Goal: Information Seeking & Learning: Learn about a topic

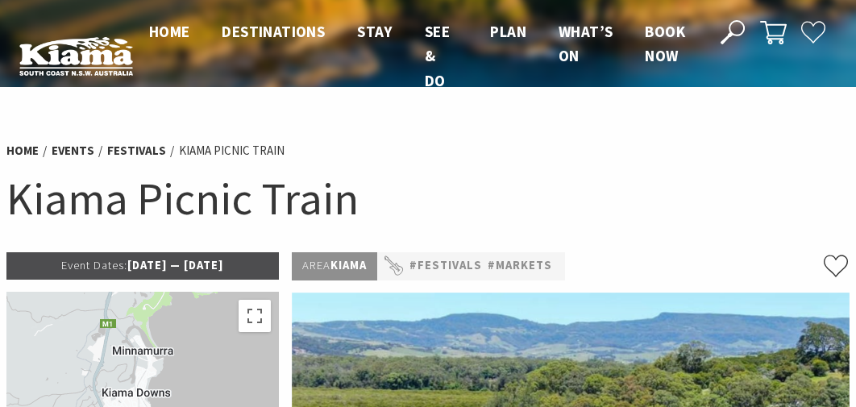
click at [52, 193] on h1 "Kiama Picnic Train" at bounding box center [427, 198] width 843 height 59
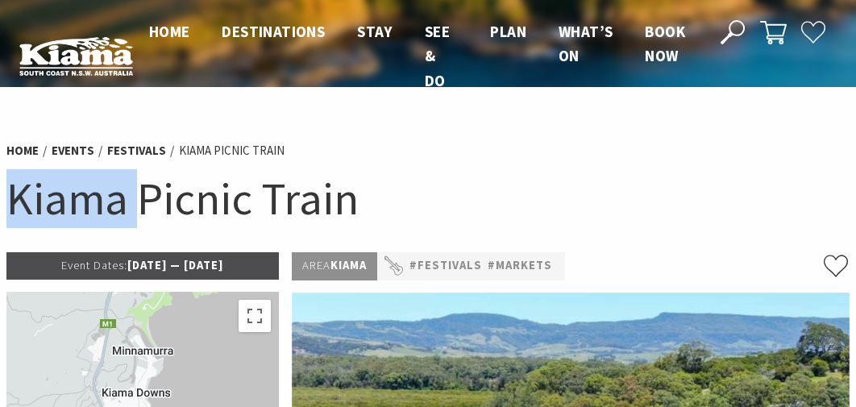
click at [52, 193] on h1 "Kiama Picnic Train" at bounding box center [427, 198] width 843 height 59
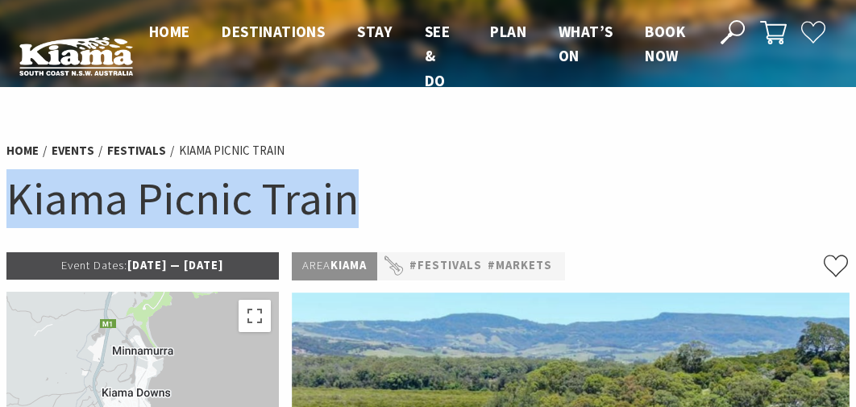
click at [52, 193] on h1 "Kiama Picnic Train" at bounding box center [427, 198] width 843 height 59
copy section "Kiama Picnic Train"
click at [844, 86] on header "Open Nav Close Nav Home Destinations Towns & Villages Kiama Gerringong Gerroa J…" at bounding box center [428, 56] width 856 height 112
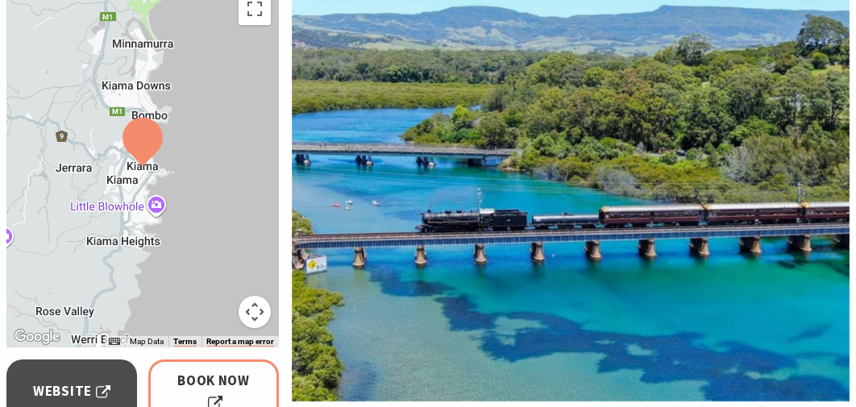
scroll to position [161, 0]
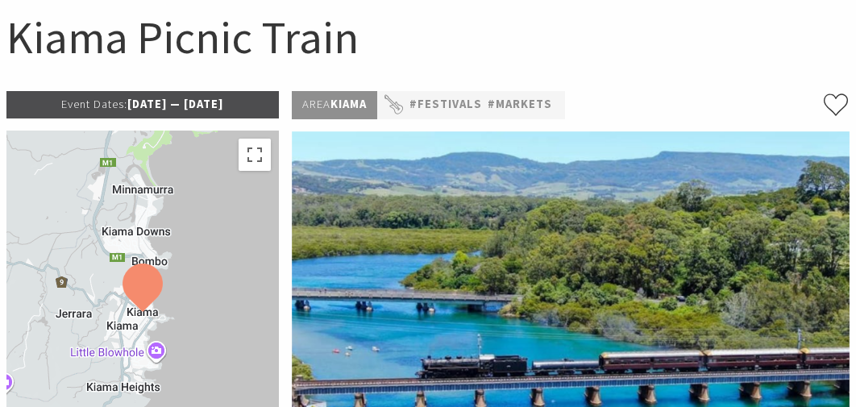
drag, startPoint x: 102, startPoint y: 108, endPoint x: 274, endPoint y: 104, distance: 171.8
click at [274, 104] on p "Event Dates: [DATE] — [DATE]" at bounding box center [142, 104] width 272 height 27
copy p "[DATE] — [DATE]"
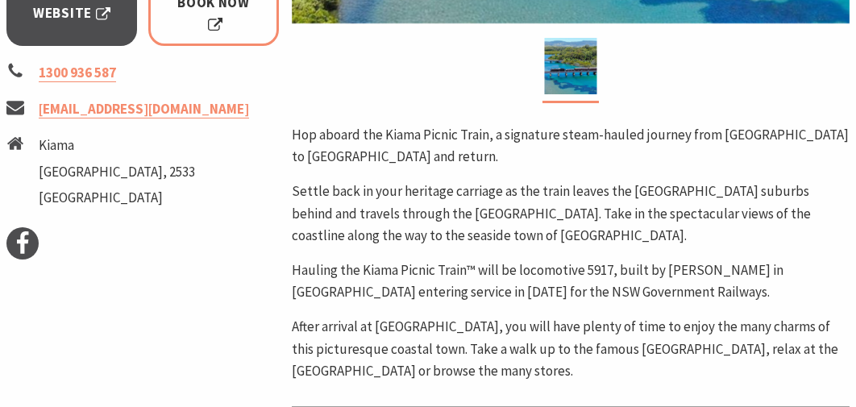
scroll to position [726, 0]
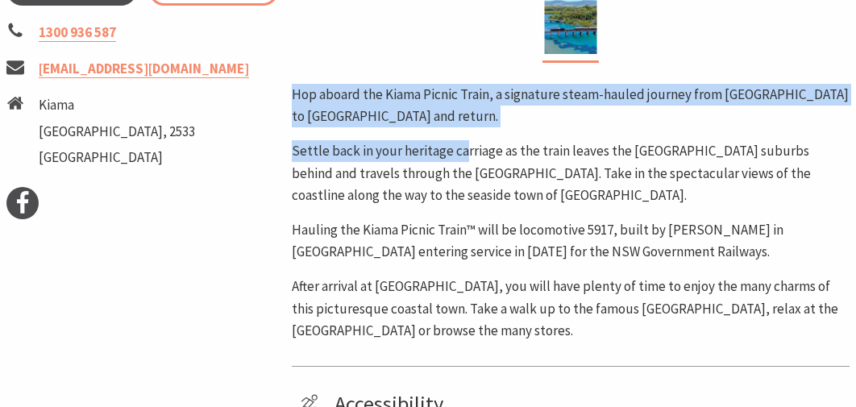
drag, startPoint x: 292, startPoint y: 94, endPoint x: 464, endPoint y: 151, distance: 180.7
click at [464, 151] on div "Hop aboard the Kiama Picnic Train, a signature steam-hauled journey from [GEOGR…" at bounding box center [571, 213] width 558 height 258
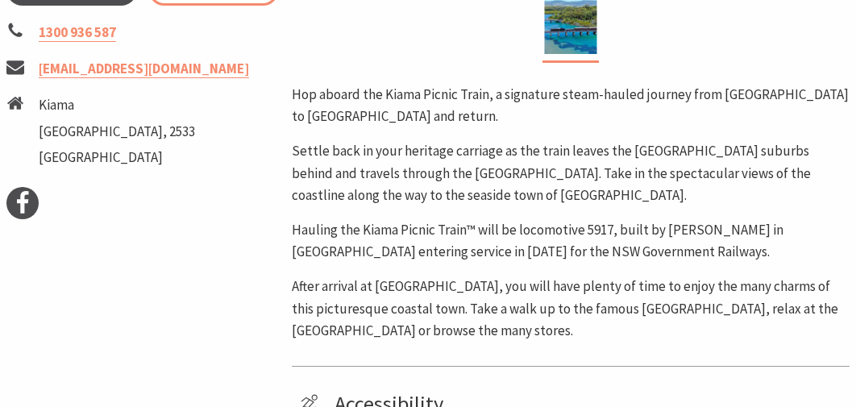
click at [454, 178] on p "Settle back in your heritage carriage as the train leaves the [GEOGRAPHIC_DATA]…" at bounding box center [571, 173] width 558 height 66
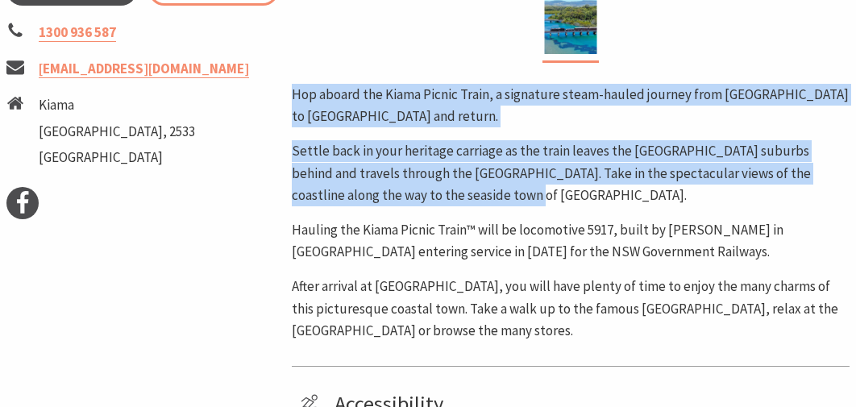
drag, startPoint x: 293, startPoint y: 96, endPoint x: 502, endPoint y: 198, distance: 232.5
click at [502, 198] on div "Hop aboard the Kiama Picnic Train, a signature steam-hauled journey from [GEOGR…" at bounding box center [571, 213] width 558 height 258
copy div "Hop aboard the Kiama Picnic Train, a signature steam-hauled journey from [GEOGR…"
click at [810, 192] on p "Settle back in your heritage carriage as the train leaves the [GEOGRAPHIC_DATA]…" at bounding box center [571, 173] width 558 height 66
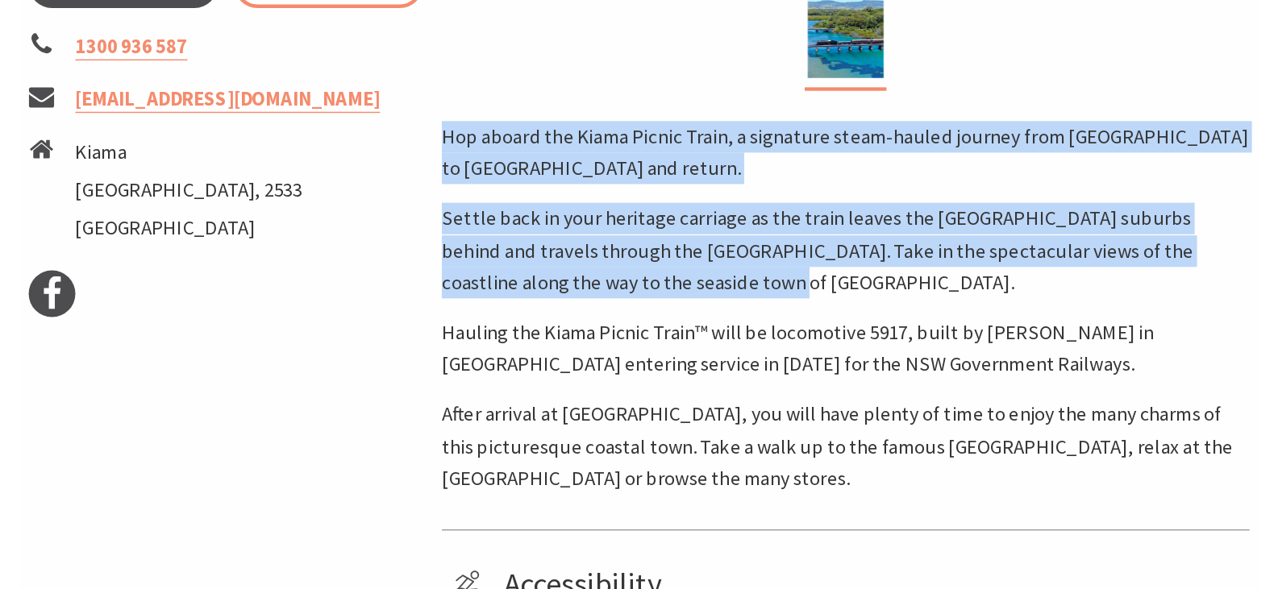
scroll to position [242, 0]
